Goal: Task Accomplishment & Management: Complete application form

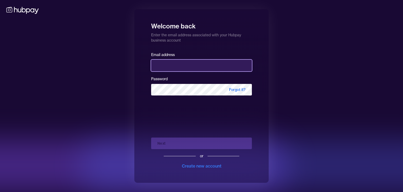
type input "**********"
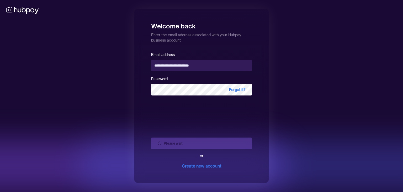
click at [230, 141] on div "Please wait or Create new account" at bounding box center [201, 151] width 101 height 36
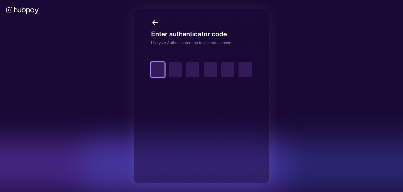
click at [157, 71] on input "text" at bounding box center [157, 69] width 13 height 15
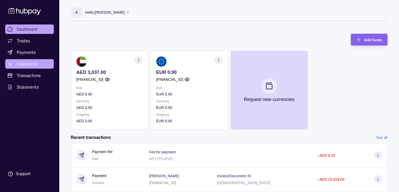
click at [19, 61] on span "Collections" at bounding box center [27, 64] width 21 height 6
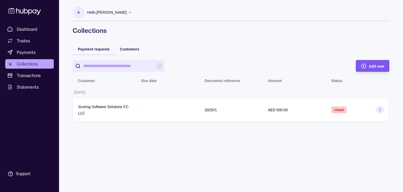
click at [366, 65] on icon "button" at bounding box center [363, 65] width 5 height 5
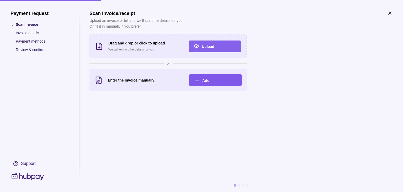
click at [207, 82] on div "Add" at bounding box center [219, 80] width 34 height 6
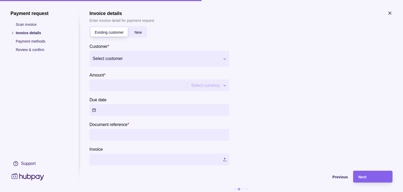
click at [144, 61] on div at bounding box center [156, 58] width 127 height 7
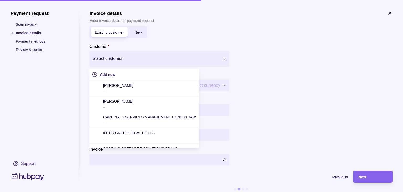
click at [378, 66] on div at bounding box center [314, 93] width 158 height 144
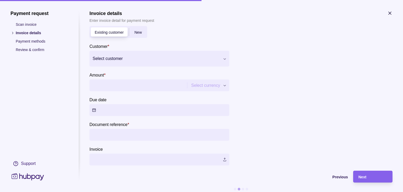
click at [141, 33] on span "New" at bounding box center [137, 32] width 7 height 4
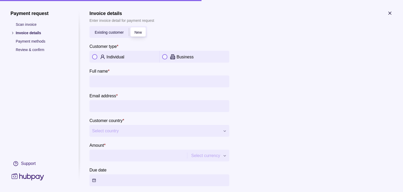
click at [133, 56] on div "Individual" at bounding box center [132, 57] width 50 height 6
click at [129, 132] on span "Select country" at bounding box center [156, 131] width 128 height 6
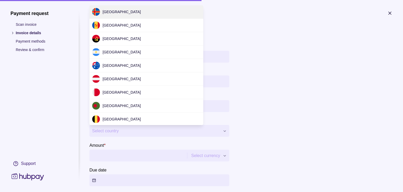
click at [129, 125] on div at bounding box center [201, 96] width 403 height 192
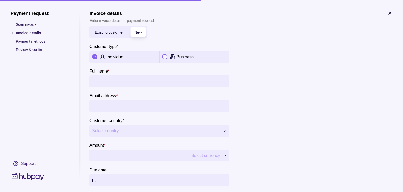
scroll to position [78, 0]
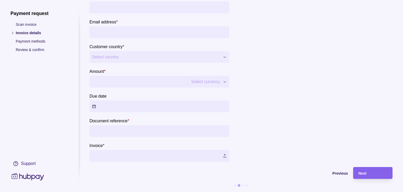
click at [14, 41] on li "Payment methods" at bounding box center [40, 41] width 58 height 6
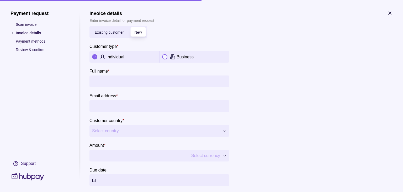
click at [157, 81] on input "Full name *" at bounding box center [159, 81] width 135 height 12
click at [219, 191] on div "**********" at bounding box center [201, 192] width 403 height 0
click at [158, 156] on input "Amount *" at bounding box center [142, 155] width 101 height 12
type input "*****"
click at [299, 135] on div at bounding box center [314, 128] width 158 height 214
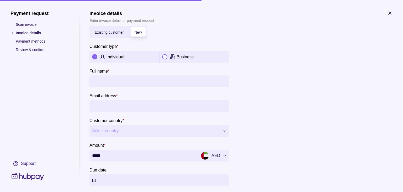
click at [112, 82] on input "Full name *" at bounding box center [159, 81] width 135 height 12
click at [141, 81] on input "Full name *" at bounding box center [159, 81] width 135 height 12
type input "*"
type input "**********"
click at [149, 126] on button "Select country" at bounding box center [160, 131] width 140 height 12
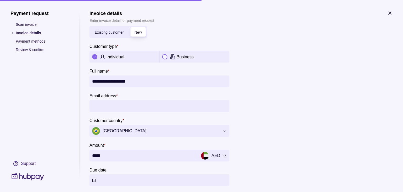
scroll to position [78, 0]
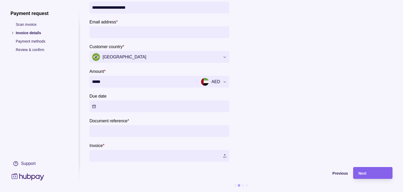
click at [126, 103] on button "Due date" at bounding box center [160, 106] width 140 height 12
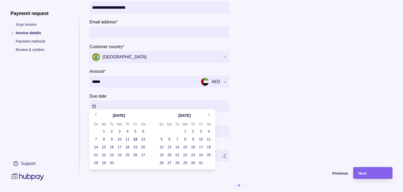
click at [96, 145] on button "14" at bounding box center [95, 146] width 7 height 7
click at [261, 101] on div at bounding box center [314, 54] width 158 height 214
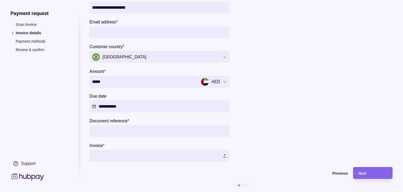
click at [150, 125] on input "Document reference *" at bounding box center [159, 131] width 135 height 12
click at [159, 153] on label at bounding box center [160, 156] width 140 height 12
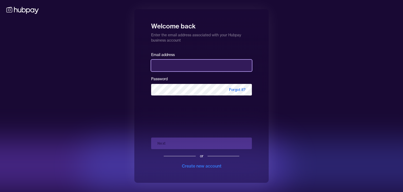
type input "**********"
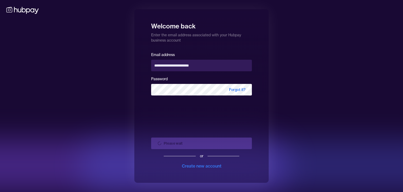
click at [207, 145] on div "Please wait or Create new account" at bounding box center [201, 151] width 101 height 36
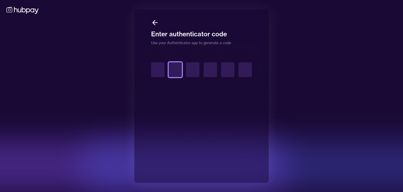
type input "*"
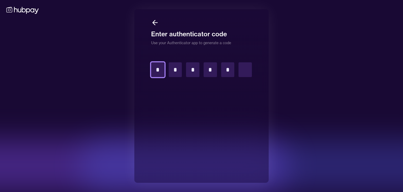
click at [157, 72] on input "*" at bounding box center [157, 69] width 13 height 15
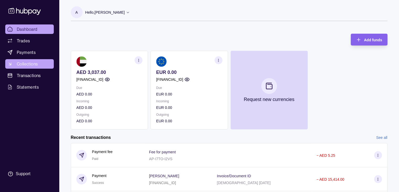
click at [28, 65] on span "Collections" at bounding box center [27, 64] width 21 height 6
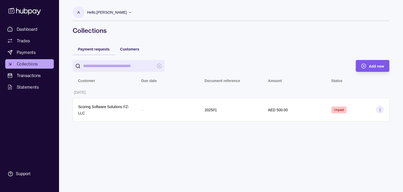
click at [355, 67] on div "button" at bounding box center [356, 66] width 4 height 4
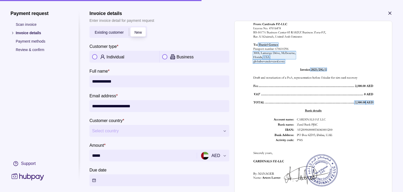
click at [388, 12] on icon "button" at bounding box center [390, 13] width 5 height 5
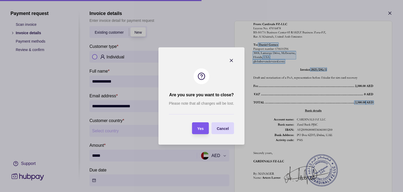
click at [202, 130] on span "Yes" at bounding box center [200, 128] width 6 height 4
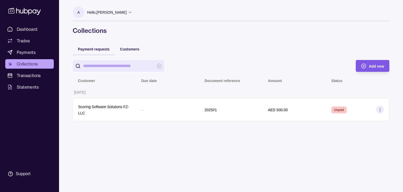
click at [365, 62] on div "Add new" at bounding box center [368, 66] width 31 height 12
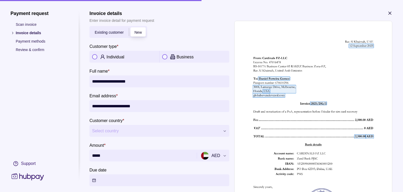
click at [113, 54] on div "Individual" at bounding box center [132, 57] width 50 height 6
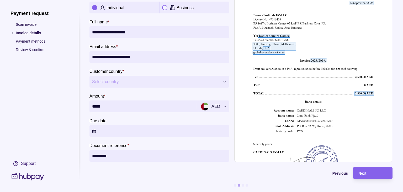
click at [137, 79] on span "Select country" at bounding box center [156, 82] width 128 height 6
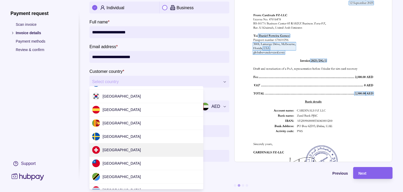
scroll to position [1658, 0]
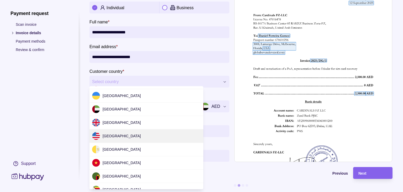
drag, startPoint x: 119, startPoint y: 129, endPoint x: 124, endPoint y: 128, distance: 4.3
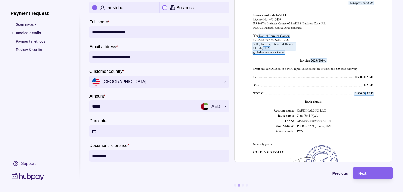
click at [127, 125] on button "Due date" at bounding box center [160, 131] width 140 height 12
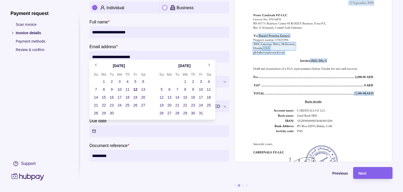
click at [93, 97] on button "14" at bounding box center [95, 96] width 7 height 7
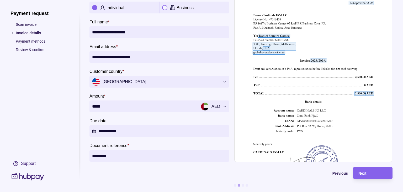
click at [138, 177] on section "Previous Next" at bounding box center [241, 179] width 303 height 25
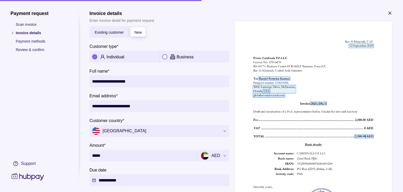
scroll to position [53, 0]
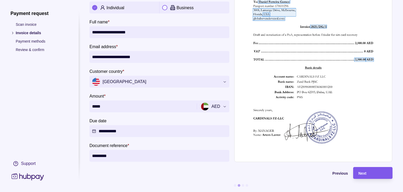
click at [371, 170] on div "Next" at bounding box center [373, 173] width 29 height 6
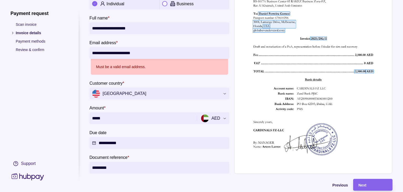
click at [92, 54] on input "**********" at bounding box center [159, 53] width 135 height 12
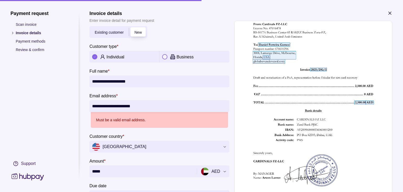
click at [392, 13] on icon "button" at bounding box center [390, 13] width 5 height 5
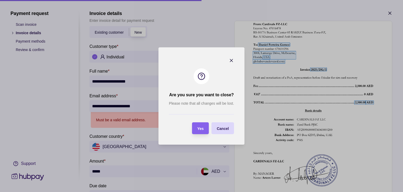
click at [201, 130] on span "Yes" at bounding box center [200, 128] width 6 height 4
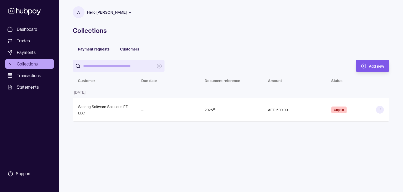
click at [369, 63] on div "Add new" at bounding box center [368, 66] width 31 height 12
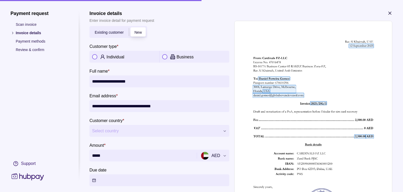
scroll to position [53, 0]
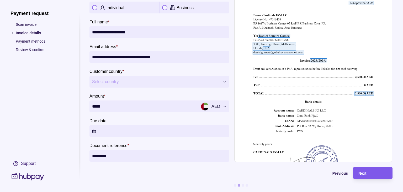
click at [375, 170] on div "Next" at bounding box center [373, 173] width 29 height 6
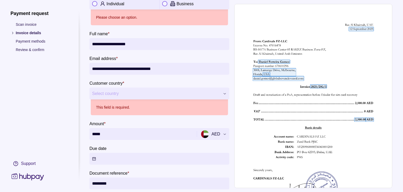
click at [109, 95] on span "Select country" at bounding box center [156, 93] width 128 height 6
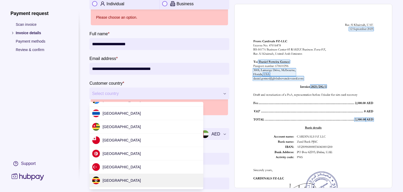
scroll to position [1674, 0]
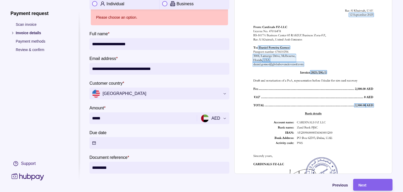
click at [117, 4] on p "Individual" at bounding box center [116, 4] width 18 height 4
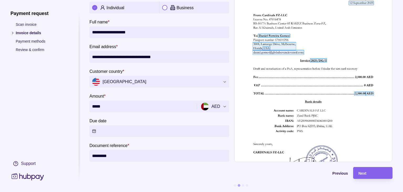
click at [138, 128] on button "Due date" at bounding box center [160, 131] width 140 height 12
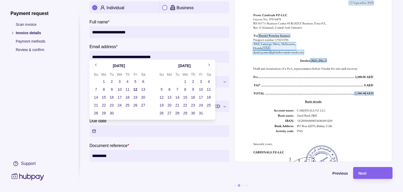
click at [95, 96] on button "14" at bounding box center [95, 96] width 7 height 7
click at [378, 170] on div "Next" at bounding box center [373, 173] width 29 height 6
type input "**********"
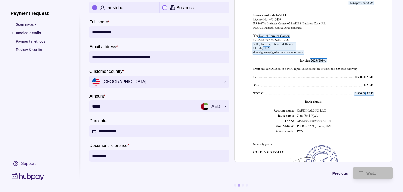
type input "**********"
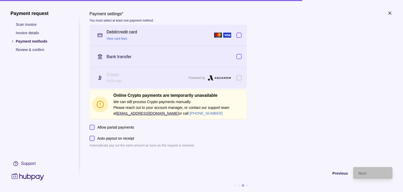
scroll to position [0, 0]
click at [338, 174] on span "Previous" at bounding box center [340, 173] width 15 height 4
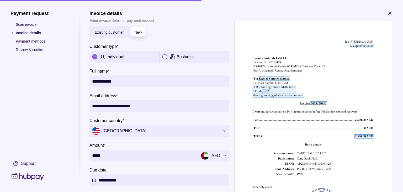
drag, startPoint x: 153, startPoint y: 107, endPoint x: 65, endPoint y: 105, distance: 88.8
click at [65, 105] on section "**********" at bounding box center [202, 126] width 382 height 230
click at [126, 107] on input "*" at bounding box center [159, 106] width 135 height 12
paste input "**********"
type input "**********"
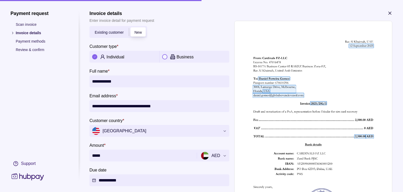
click at [141, 83] on input "**********" at bounding box center [159, 81] width 135 height 12
drag, startPoint x: 128, startPoint y: 83, endPoint x: 36, endPoint y: 85, distance: 91.9
click at [36, 85] on section "**********" at bounding box center [202, 126] width 382 height 230
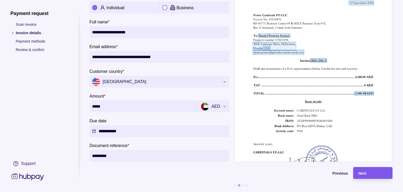
type input "**********"
click at [366, 170] on div "Next" at bounding box center [373, 173] width 29 height 6
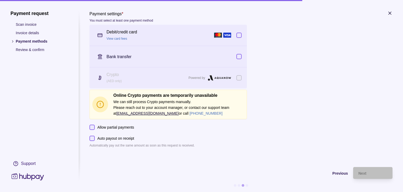
scroll to position [0, 0]
click at [183, 35] on div "Debit/credit card View card fees" at bounding box center [159, 35] width 105 height 12
click at [376, 174] on div "Next" at bounding box center [373, 173] width 29 height 6
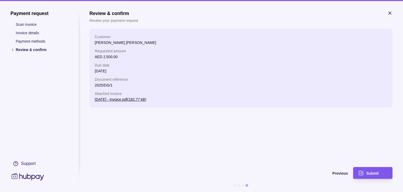
click at [383, 171] on div "Submit" at bounding box center [377, 173] width 21 height 6
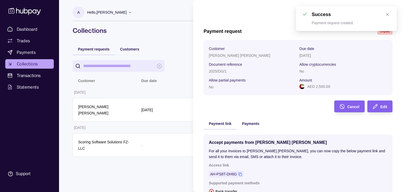
scroll to position [75, 0]
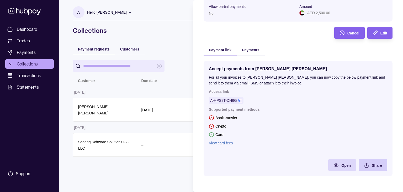
click at [375, 168] on div "Share" at bounding box center [377, 165] width 10 height 6
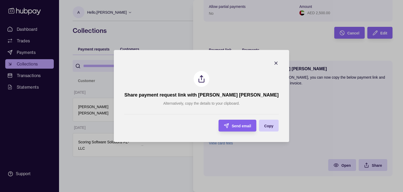
click at [264, 128] on div "Copy" at bounding box center [268, 125] width 9 height 6
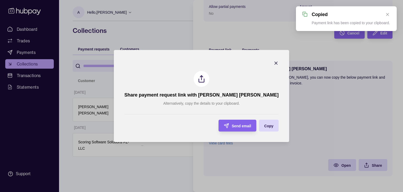
click at [274, 65] on div at bounding box center [276, 63] width 5 height 7
click at [274, 61] on icon "button" at bounding box center [276, 62] width 5 height 5
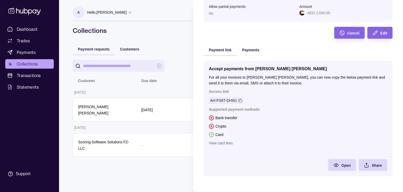
scroll to position [0, 0]
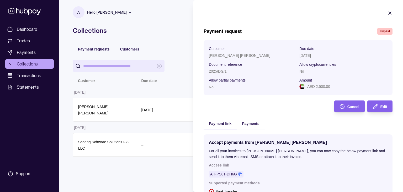
click at [254, 126] on span "Payments" at bounding box center [250, 123] width 17 height 4
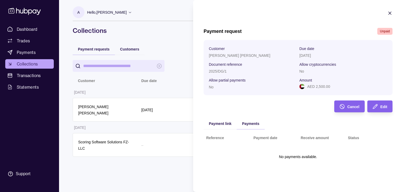
click at [388, 14] on icon "button" at bounding box center [390, 13] width 5 height 5
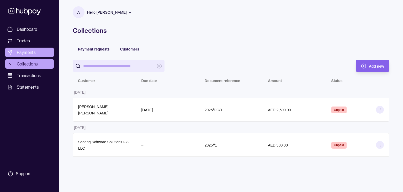
click at [33, 48] on link "Payments" at bounding box center [29, 52] width 49 height 9
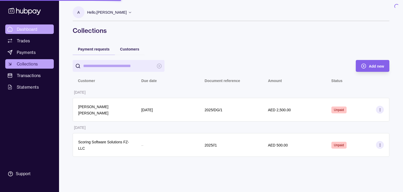
click at [36, 27] on span "Dashboard" at bounding box center [27, 29] width 21 height 6
